Goal: Transaction & Acquisition: Purchase product/service

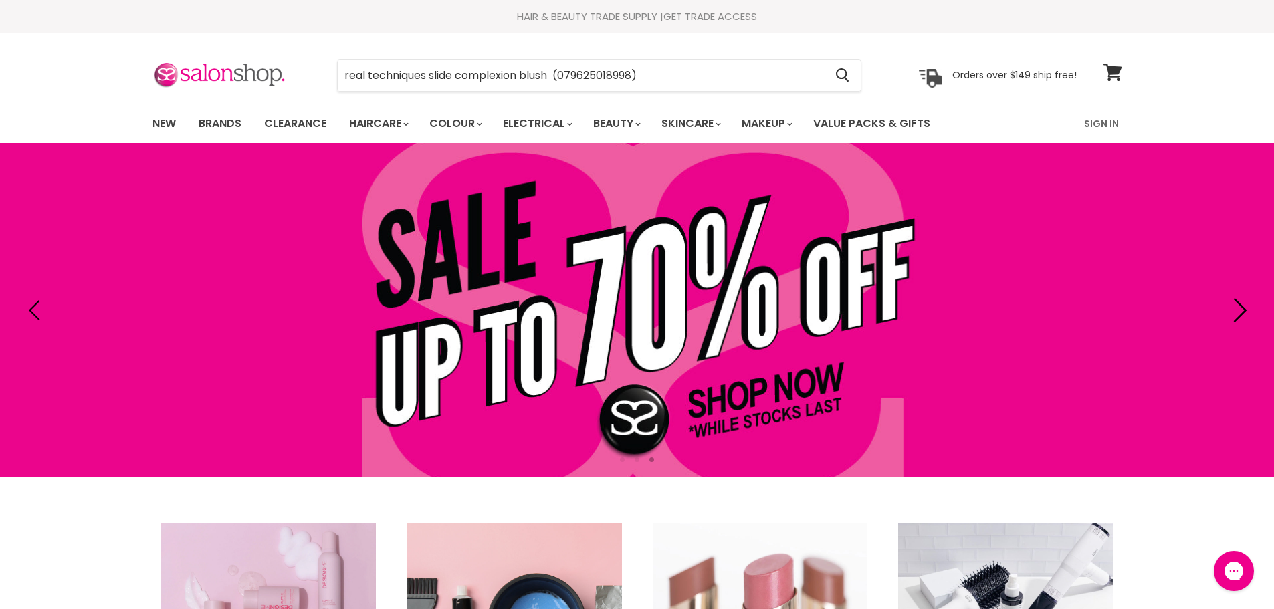
click at [1228, 308] on icon "Next" at bounding box center [1237, 310] width 24 height 24
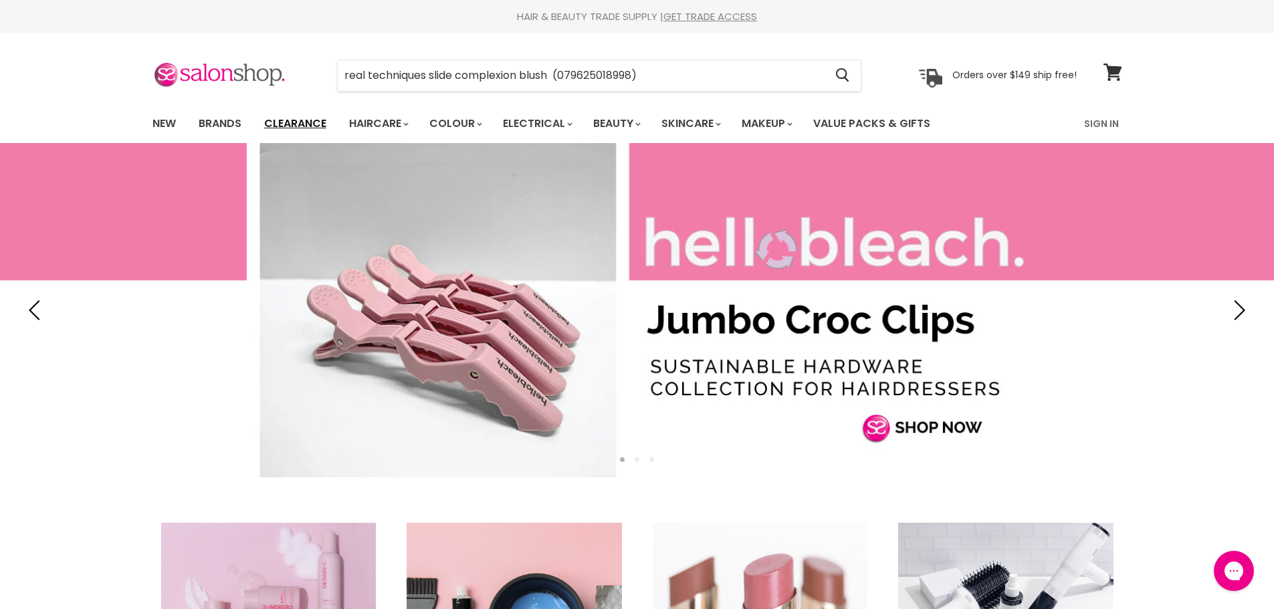
click at [295, 122] on link "Clearance" at bounding box center [295, 124] width 82 height 28
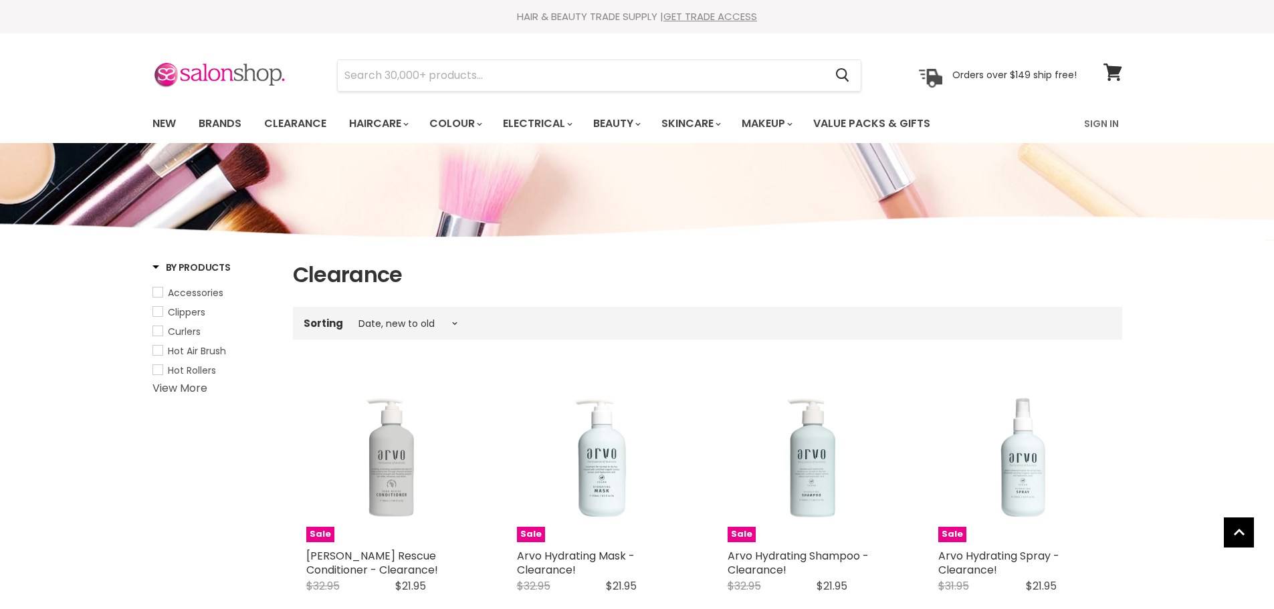
select select "created-descending"
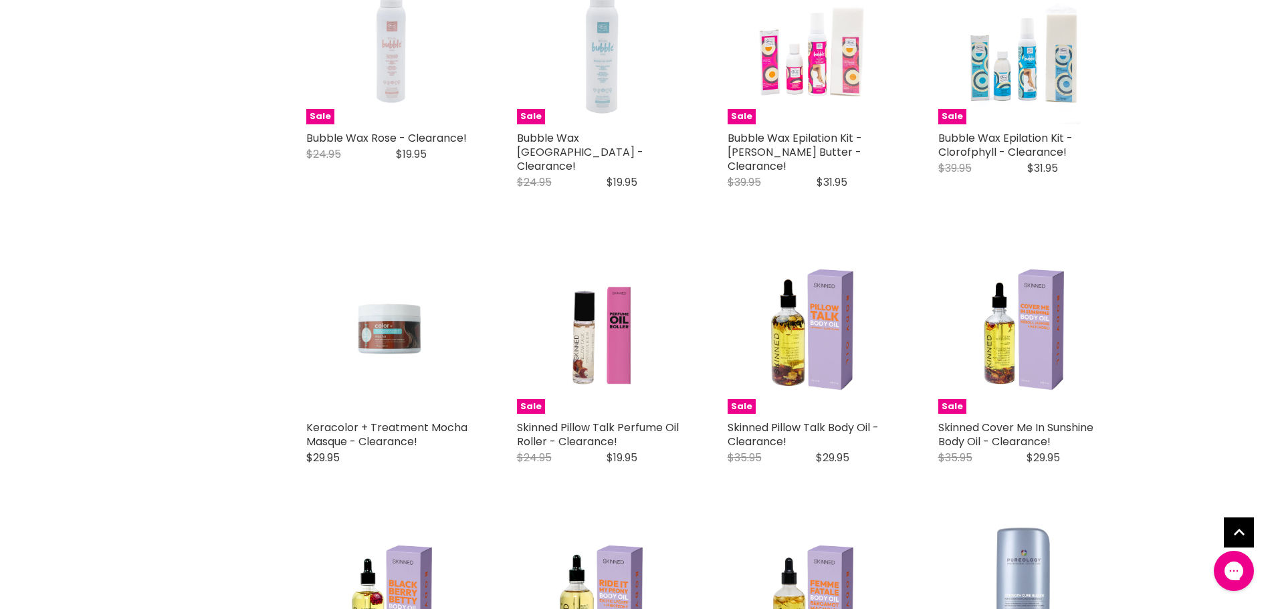
scroll to position [2807, 0]
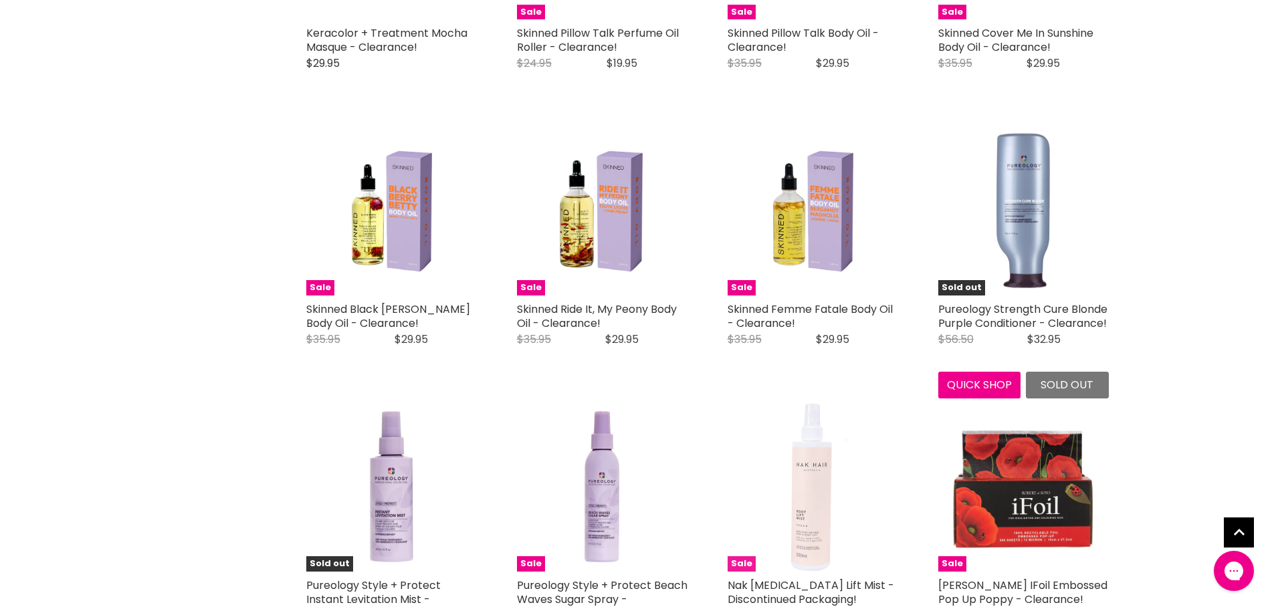
scroll to position [3141, 0]
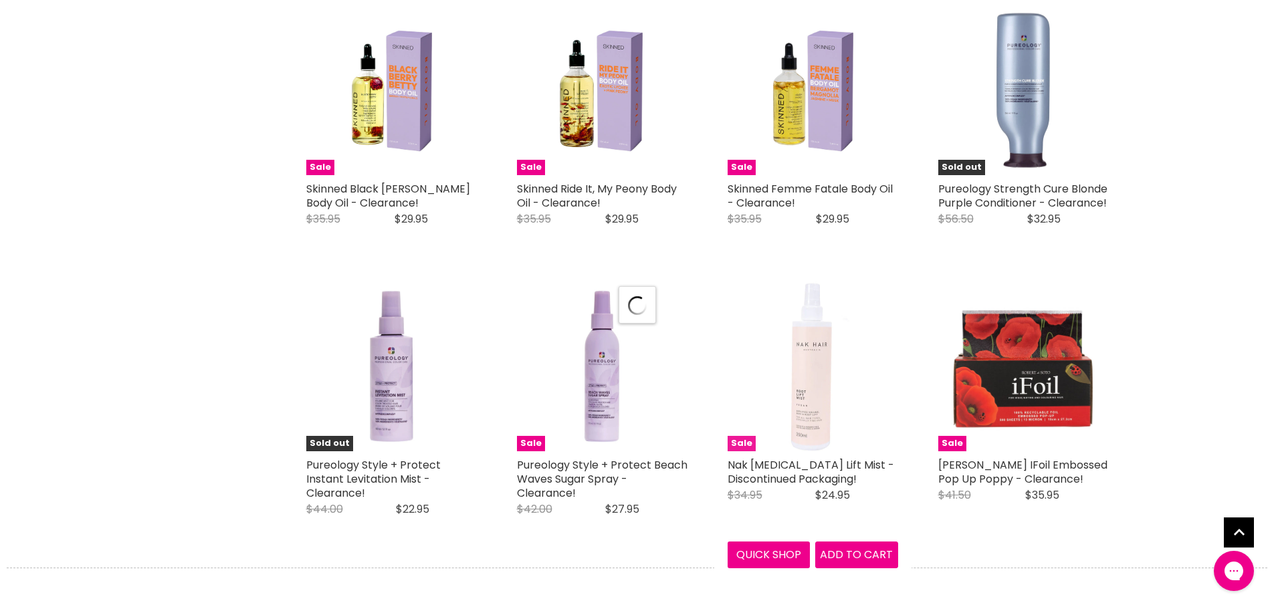
select select "created-descending"
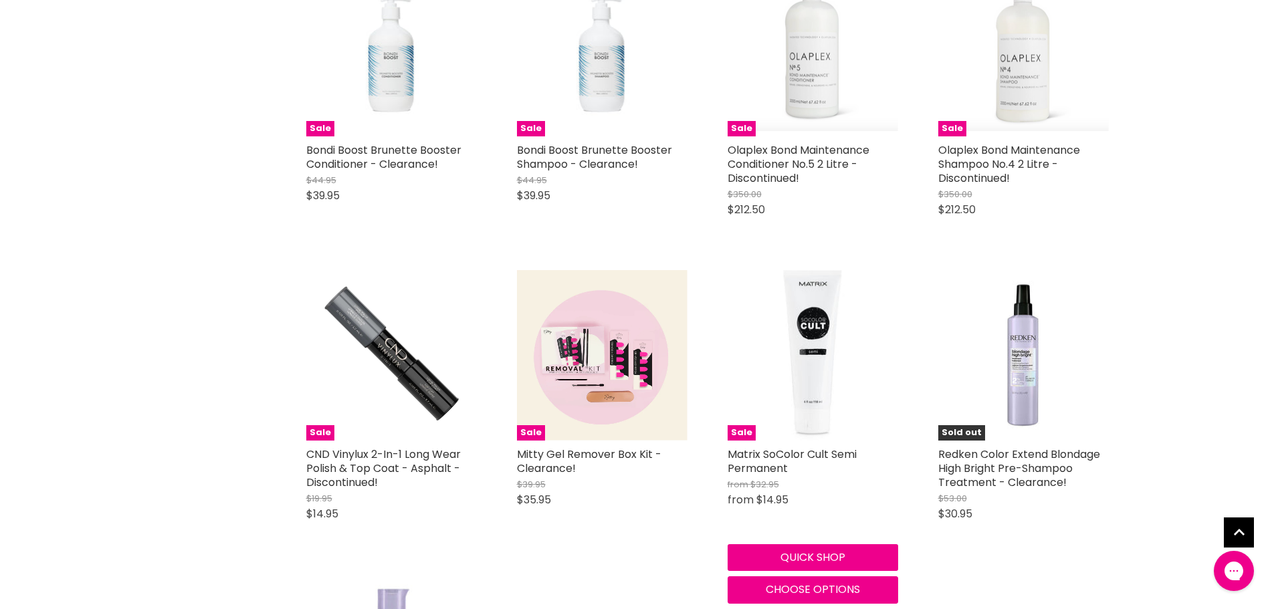
scroll to position [6150, 0]
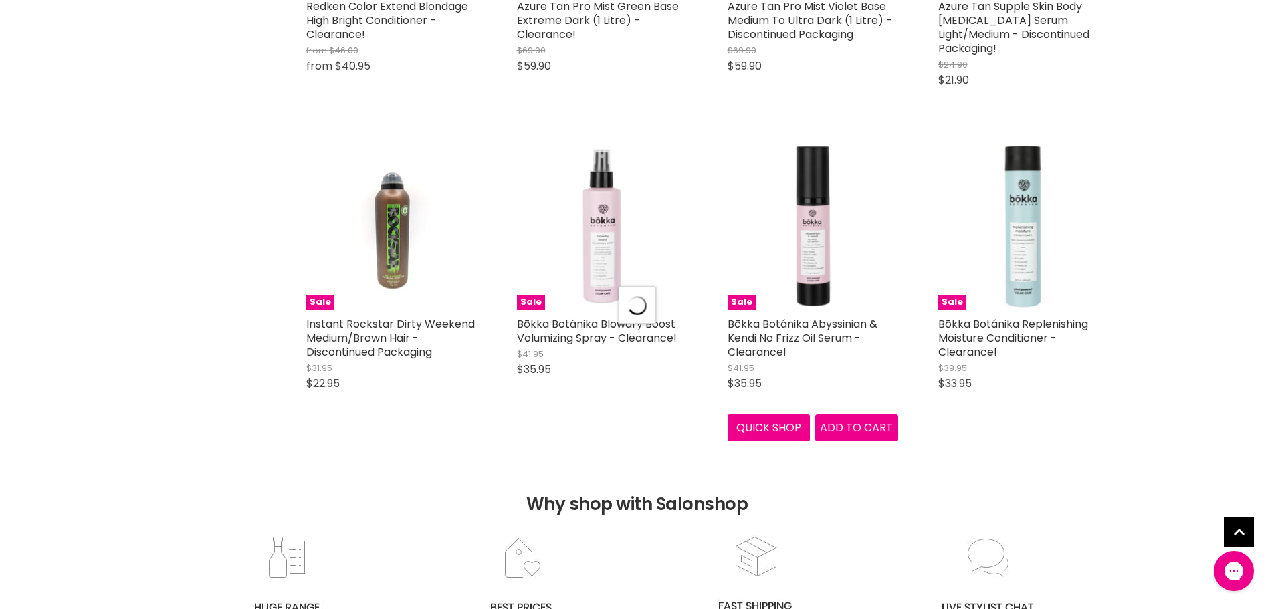
select select "created-descending"
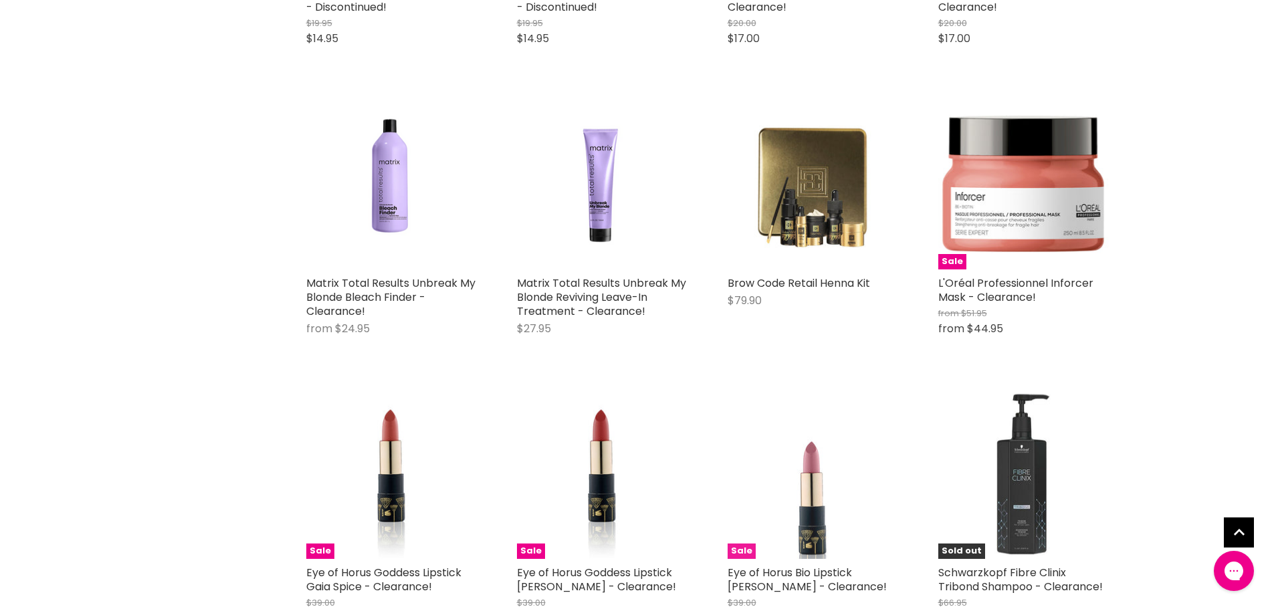
scroll to position [10229, 0]
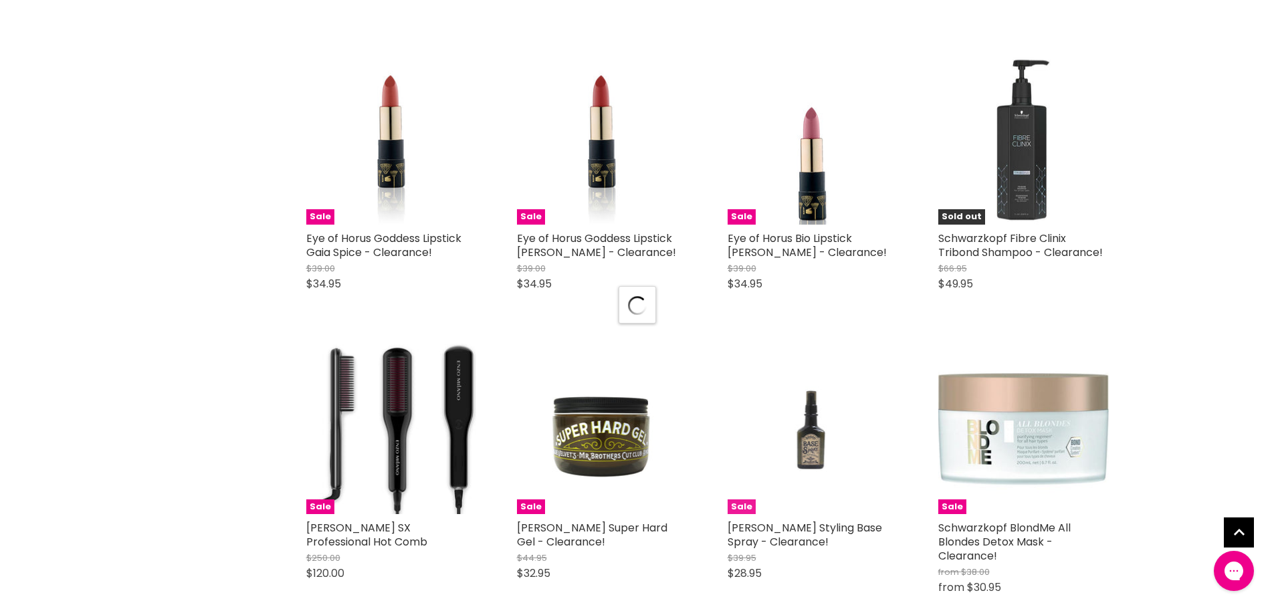
scroll to position [10563, 0]
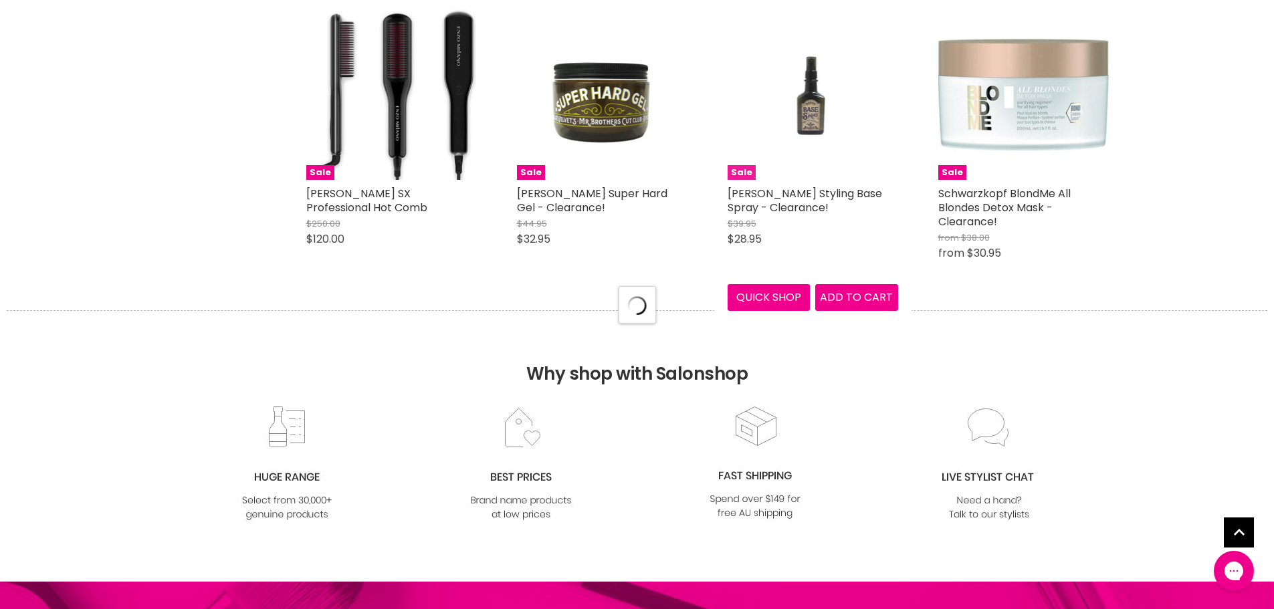
select select "created-descending"
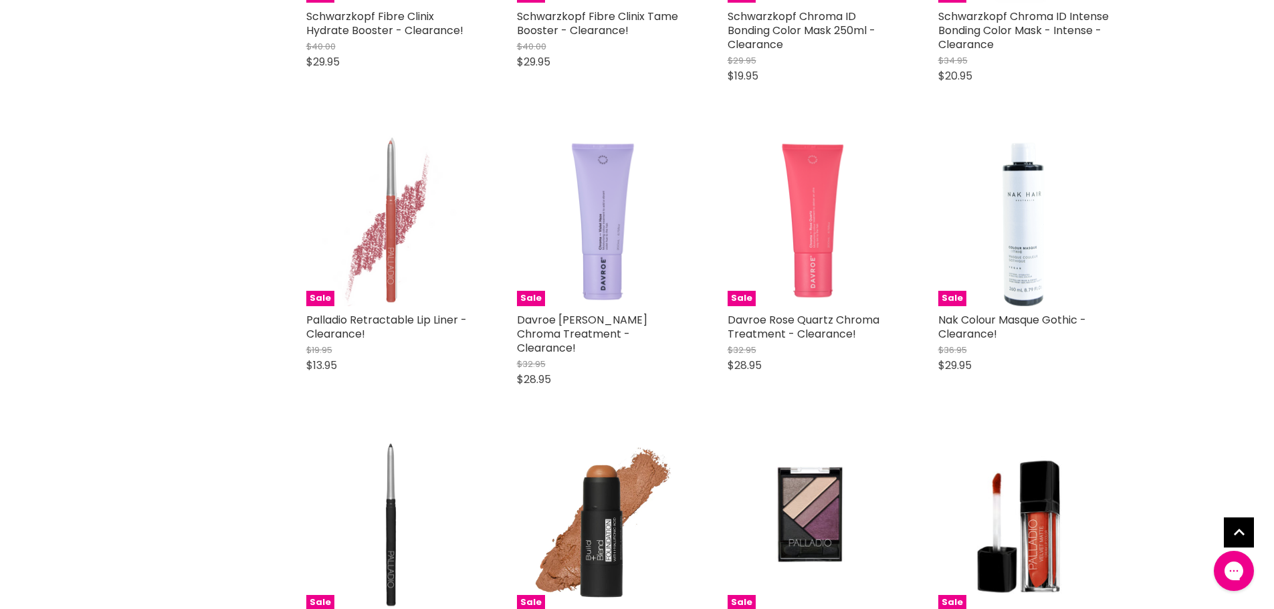
scroll to position [13505, 0]
